Goal: Navigation & Orientation: Find specific page/section

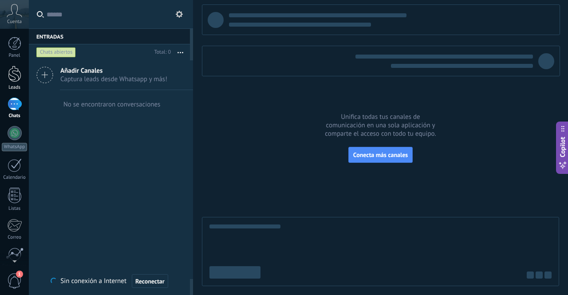
click at [17, 81] on div at bounding box center [14, 74] width 13 height 16
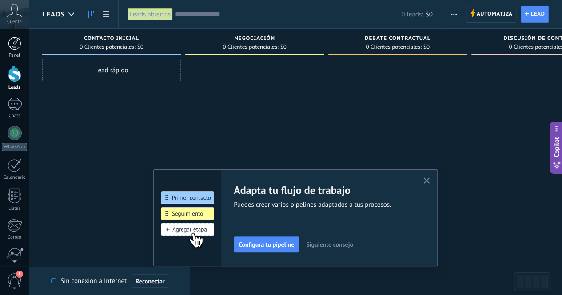
click at [18, 53] on div "Panel" at bounding box center [15, 56] width 26 height 6
